Goal: Task Accomplishment & Management: Use online tool/utility

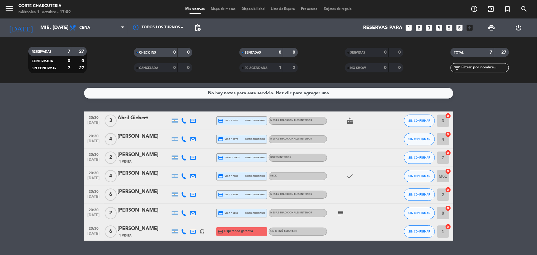
click at [449, 114] on icon "cancel" at bounding box center [448, 116] width 6 height 6
click at [444, 121] on icon "border_all" at bounding box center [443, 120] width 7 height 7
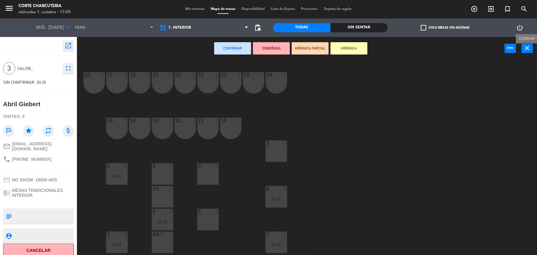
click at [532, 44] on button "close" at bounding box center [526, 48] width 11 height 9
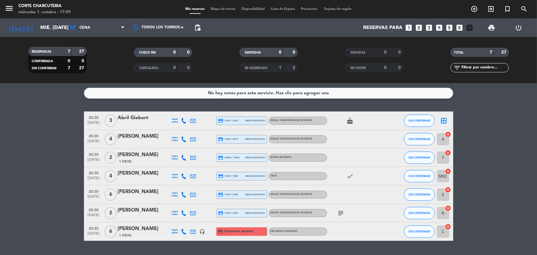
click at [449, 133] on icon "cancel" at bounding box center [448, 134] width 6 height 6
click at [446, 121] on icon "border_all" at bounding box center [443, 120] width 7 height 7
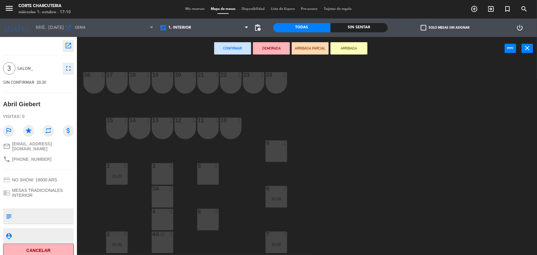
click at [162, 219] on div "4 4" at bounding box center [163, 219] width 22 height 22
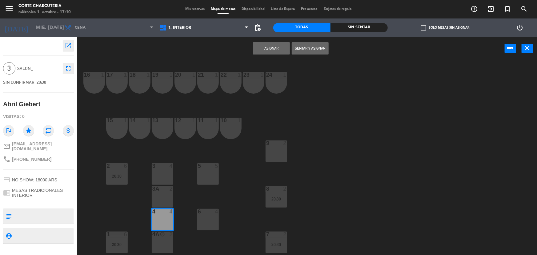
click at [272, 50] on button "Asignar" at bounding box center [271, 48] width 37 height 12
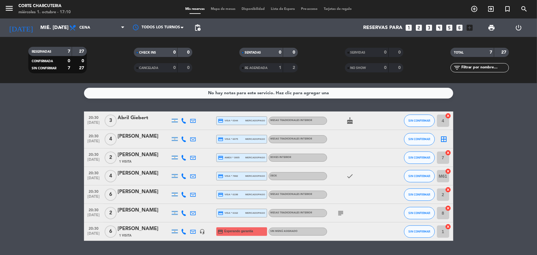
click at [444, 138] on icon "border_all" at bounding box center [443, 138] width 7 height 7
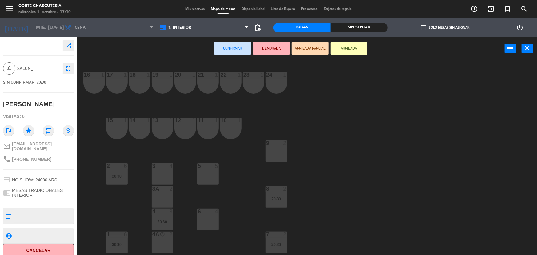
click at [205, 222] on div "6 4" at bounding box center [208, 219] width 22 height 22
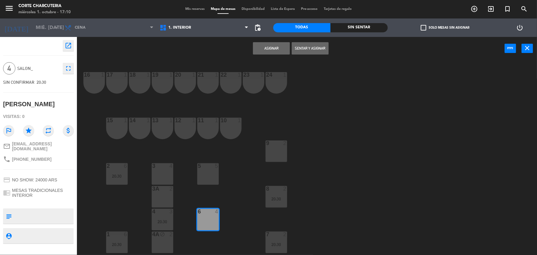
click at [273, 49] on button "Asignar" at bounding box center [271, 48] width 37 height 12
